Goal: Task Accomplishment & Management: Use online tool/utility

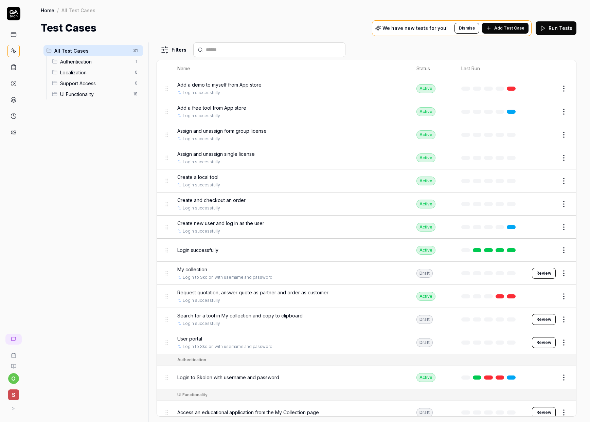
click at [424, 319] on div "Draft" at bounding box center [424, 319] width 16 height 9
click at [356, 315] on div "Search for a tool in My collection and copy to clipboard" at bounding box center [289, 315] width 225 height 7
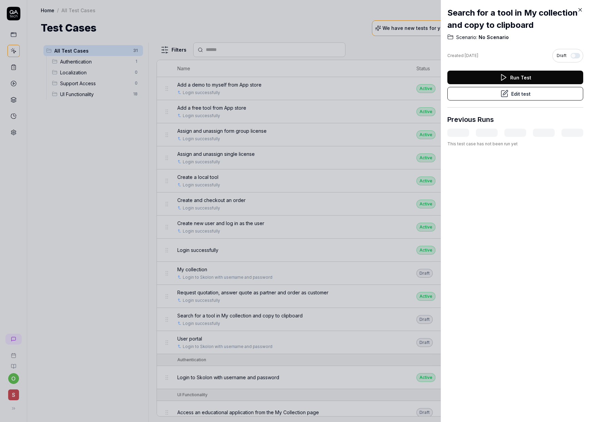
click at [513, 94] on button "Edit test" at bounding box center [515, 94] width 136 height 14
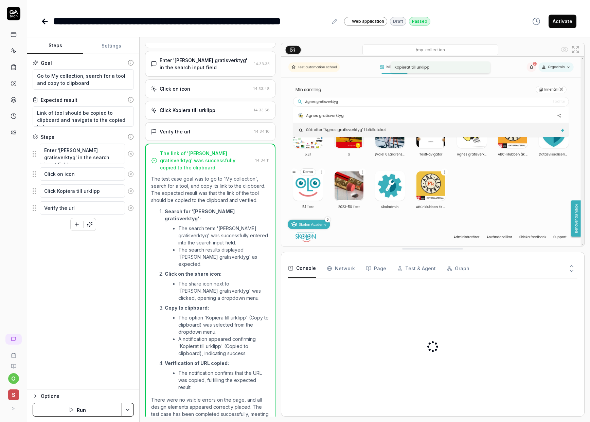
scroll to position [25, 0]
type textarea "*"
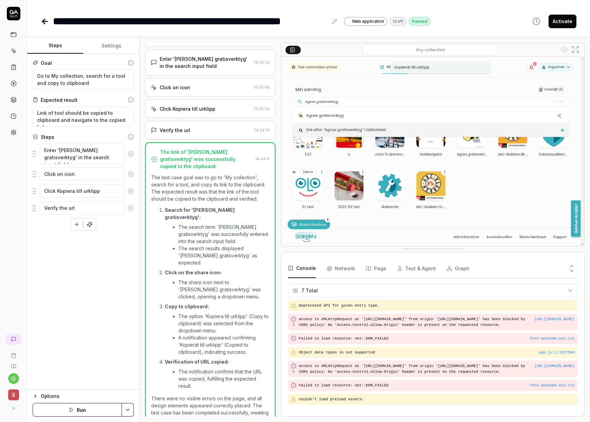
click at [47, 23] on icon at bounding box center [45, 21] width 8 height 8
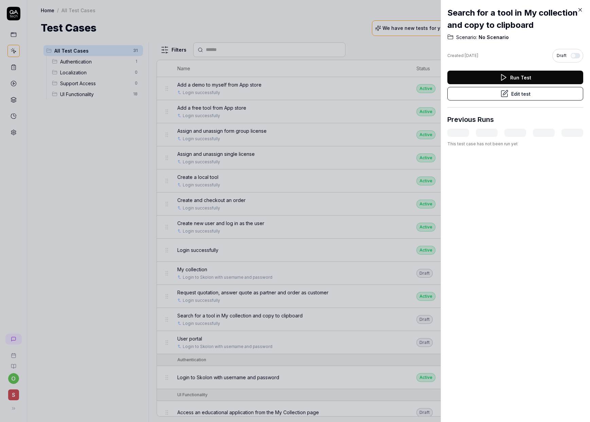
click at [573, 53] on button "button" at bounding box center [575, 55] width 10 height 5
click at [579, 8] on icon at bounding box center [580, 10] width 6 height 6
